Goal: Information Seeking & Learning: Learn about a topic

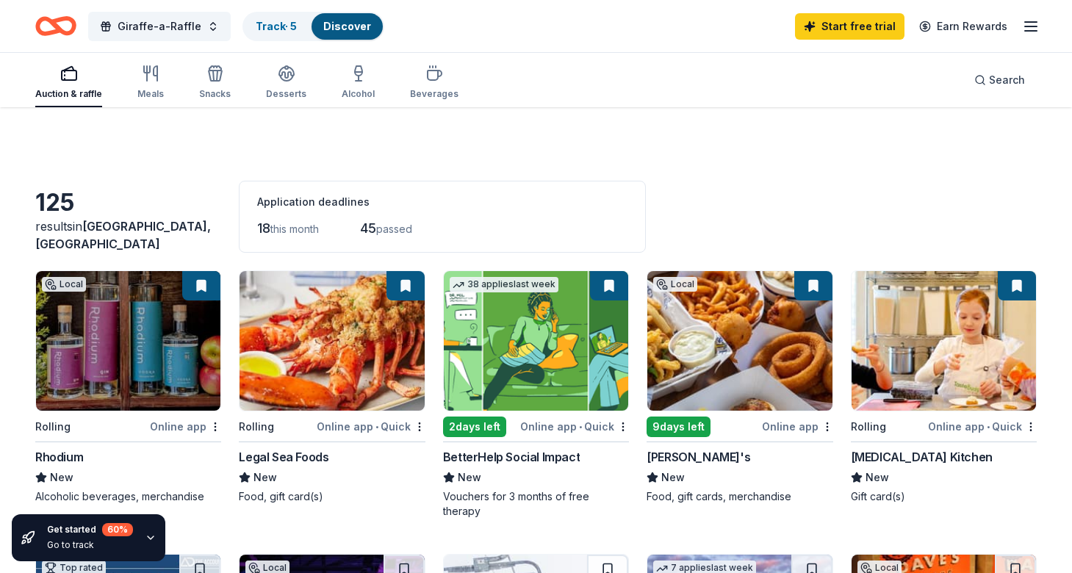
scroll to position [493, 0]
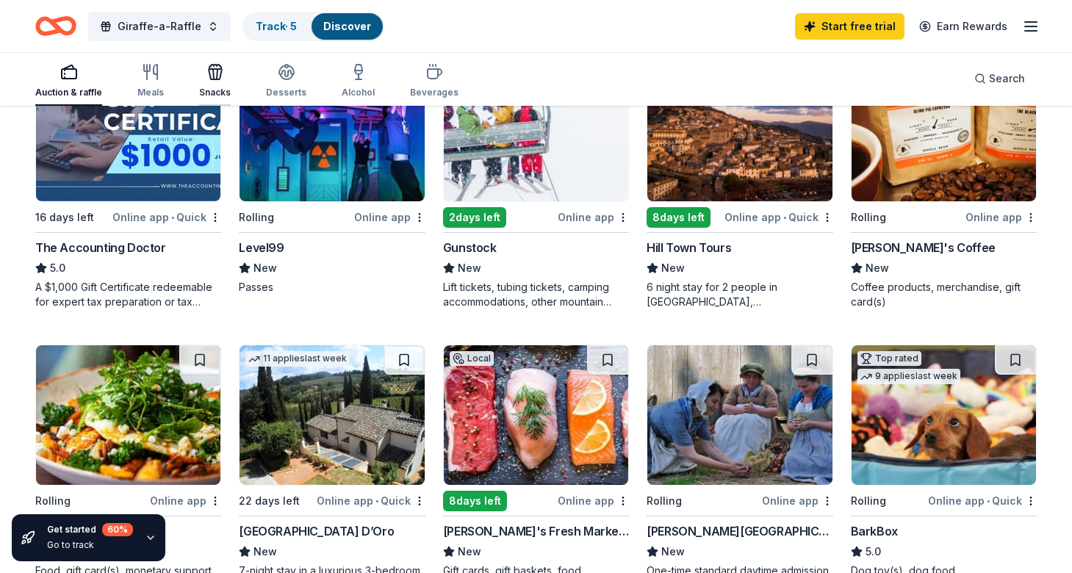
click at [220, 79] on icon "button" at bounding box center [215, 72] width 18 height 18
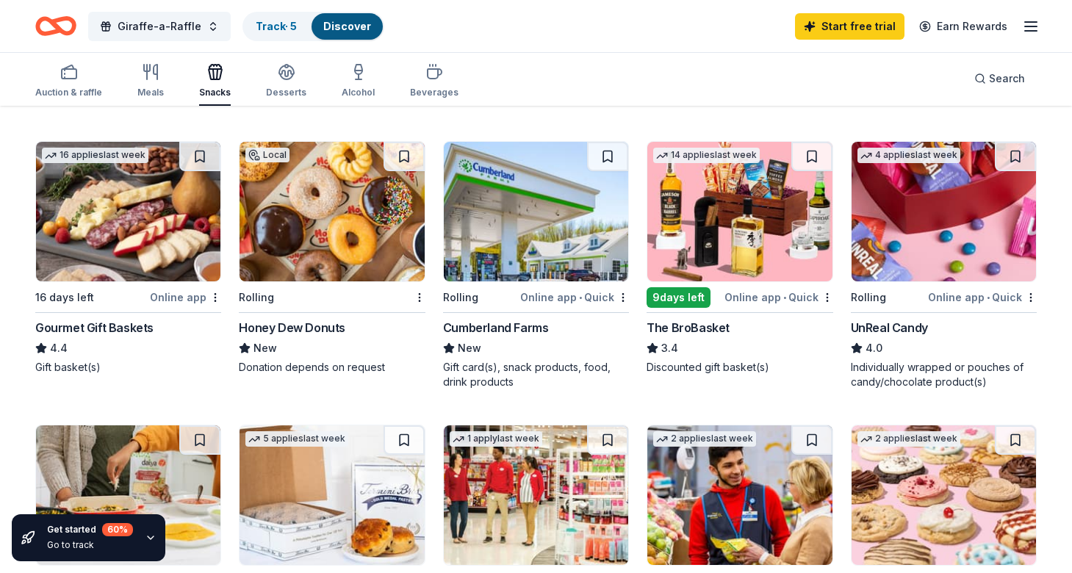
scroll to position [414, 0]
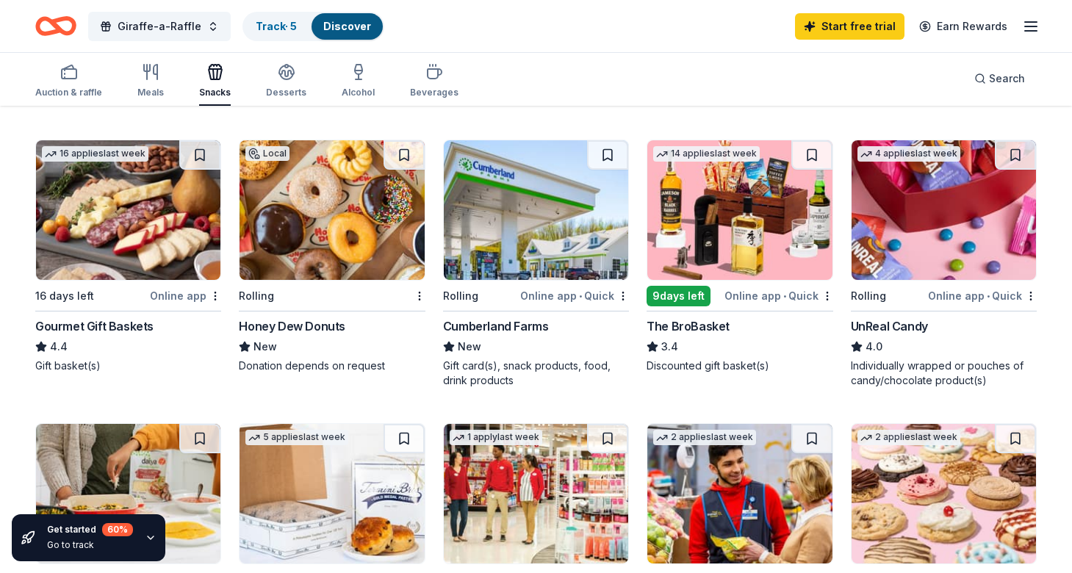
click at [992, 249] on img at bounding box center [943, 210] width 184 height 140
click at [956, 238] on img at bounding box center [943, 210] width 184 height 140
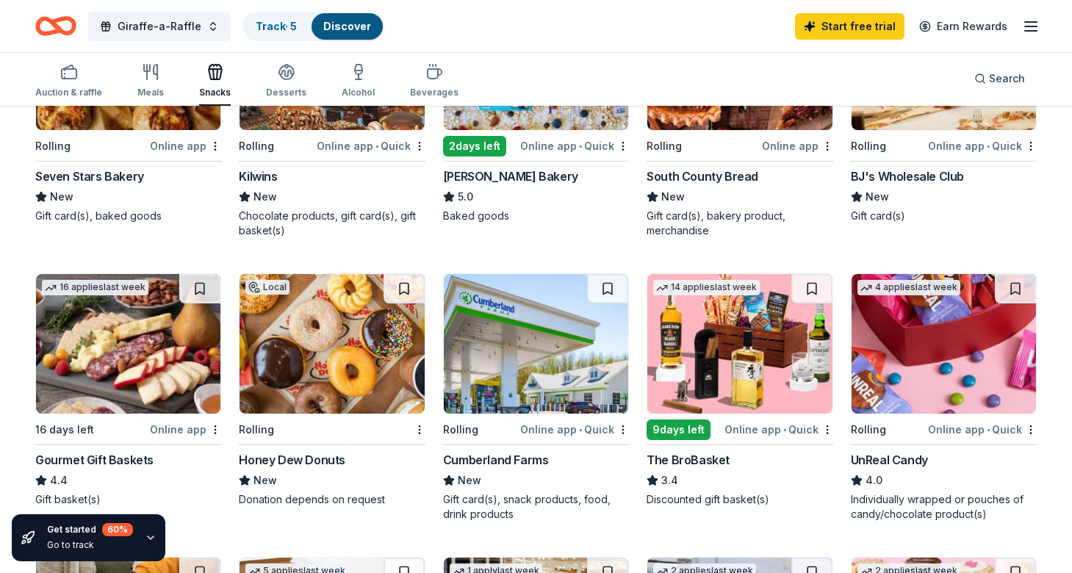
scroll to position [281, 0]
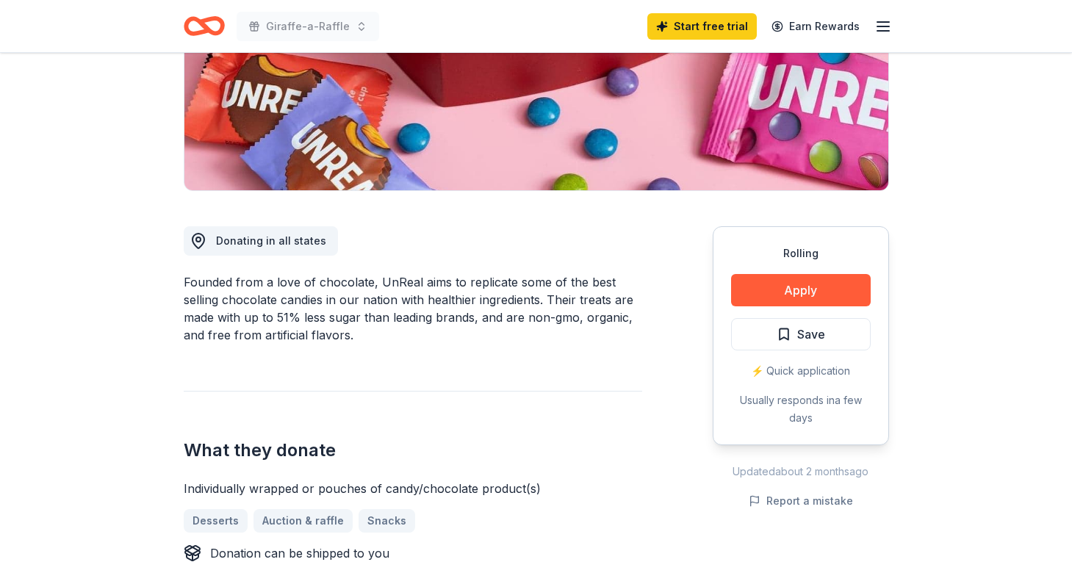
scroll to position [267, 0]
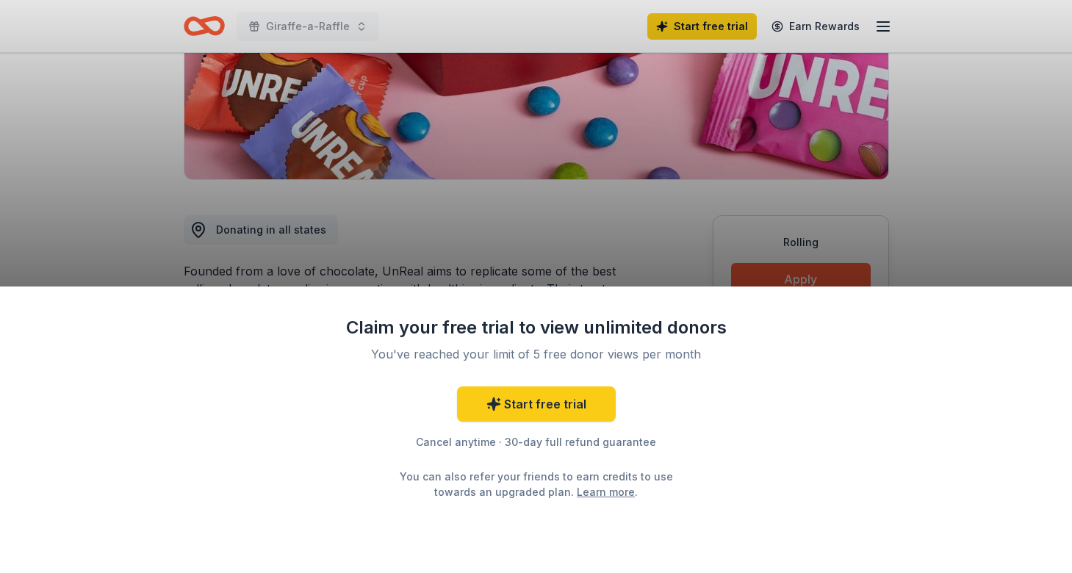
click at [783, 288] on div "Claim your free trial to view unlimited donors You've reached your limit of 5 f…" at bounding box center [536, 429] width 1072 height 286
click at [783, 270] on div "Claim your free trial to view unlimited donors You've reached your limit of 5 f…" at bounding box center [536, 286] width 1072 height 573
